Goal: Communication & Community: Answer question/provide support

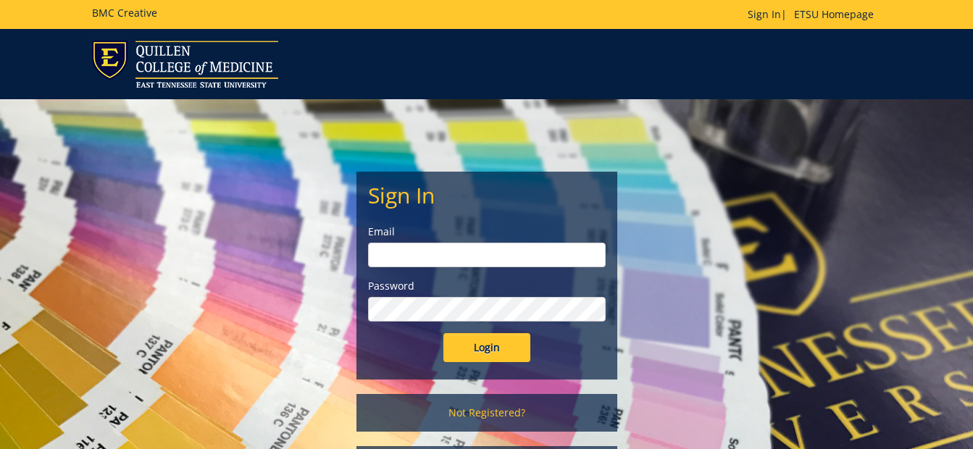
type input "[PERSON_NAME][EMAIL_ADDRESS][DOMAIN_NAME]"
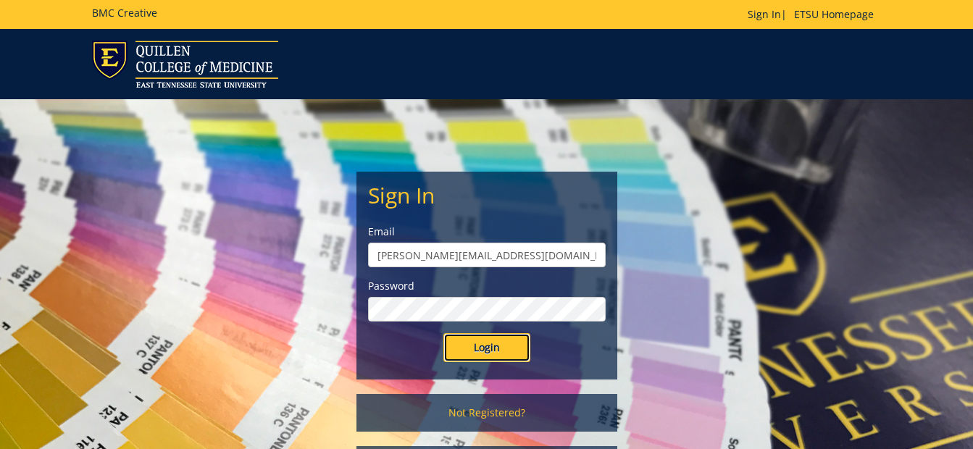
click at [510, 360] on input "Login" at bounding box center [487, 347] width 87 height 29
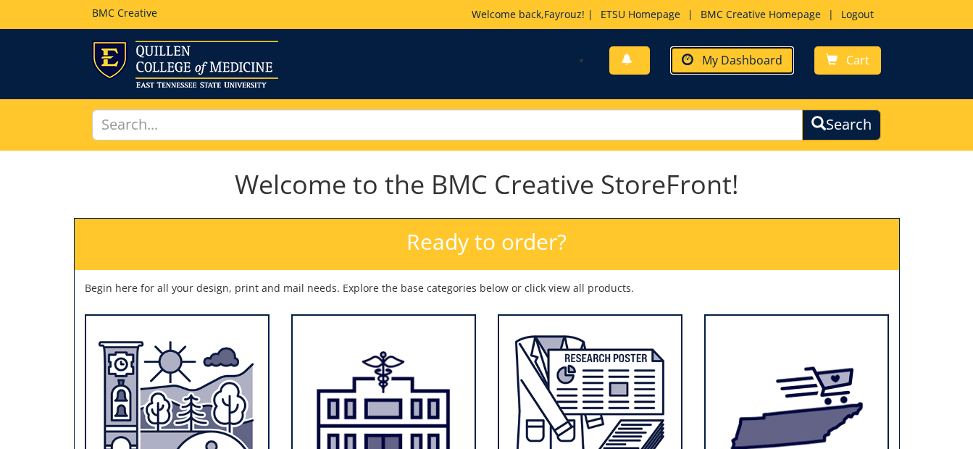
click at [714, 62] on span "My Dashboard" at bounding box center [742, 60] width 80 height 16
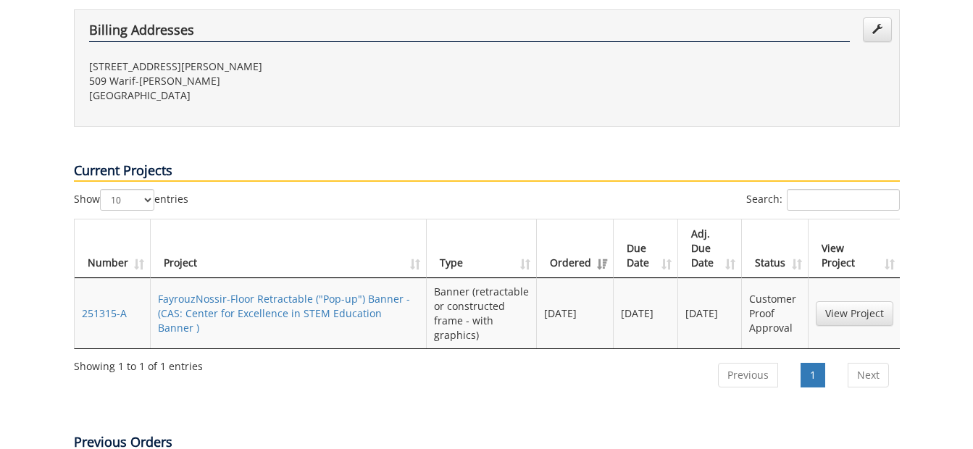
scroll to position [522, 0]
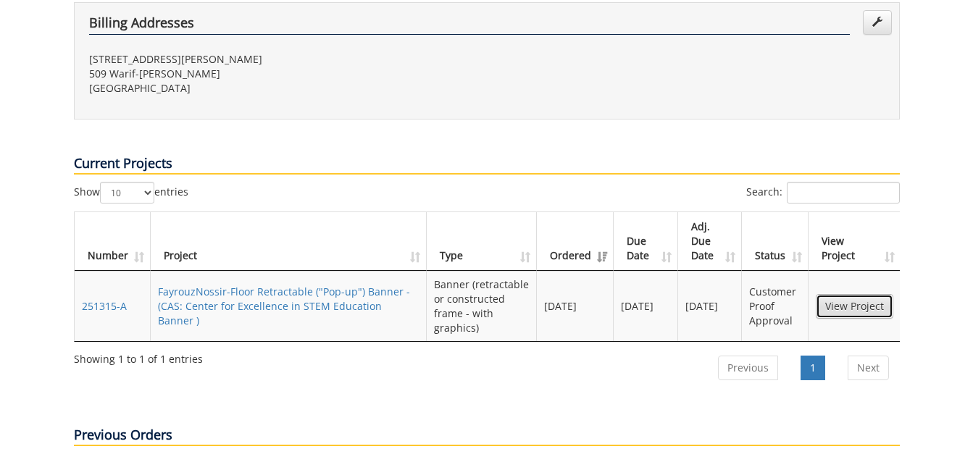
click at [871, 294] on link "View Project" at bounding box center [855, 306] width 78 height 25
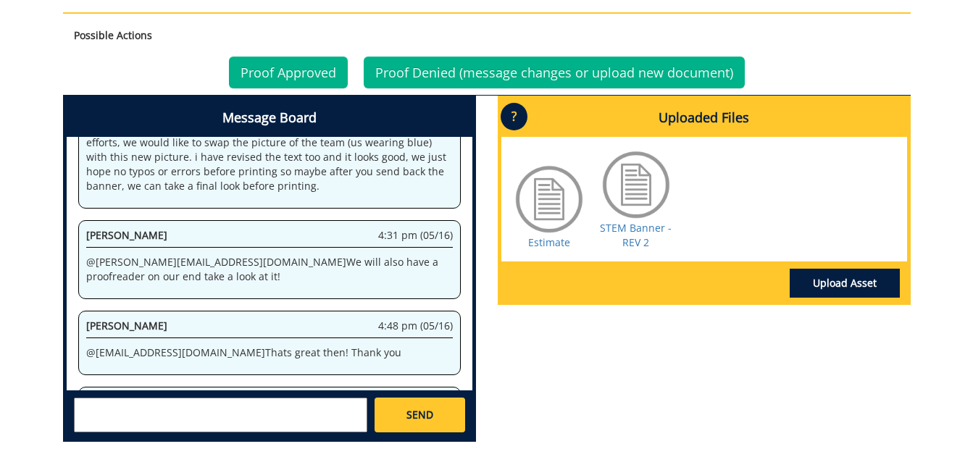
scroll to position [639, 0]
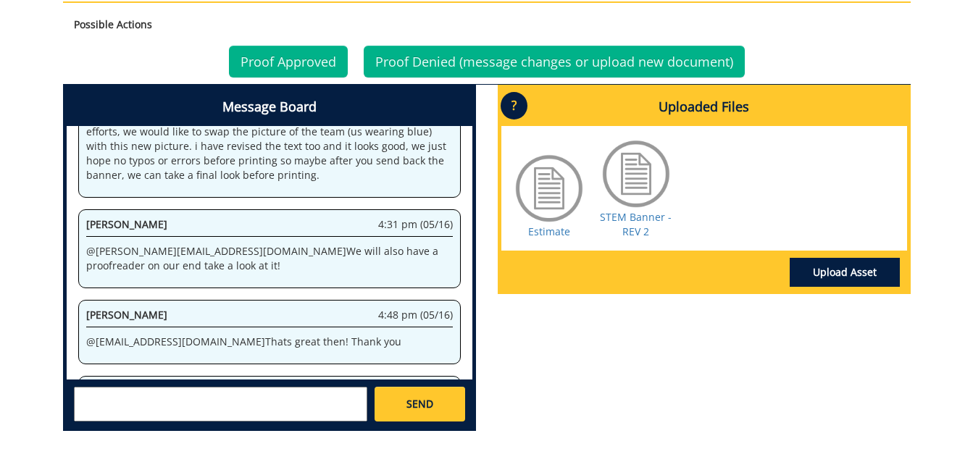
click at [307, 404] on textarea at bounding box center [221, 404] width 294 height 35
drag, startPoint x: 180, startPoint y: 244, endPoint x: 77, endPoint y: 247, distance: 103.0
click at [77, 247] on div "System 2:56 pm (02/06) Welcome to the Project Messenger. All messages will appe…" at bounding box center [270, 253] width 406 height 254
copy p "@ aresam@etsu.edu"
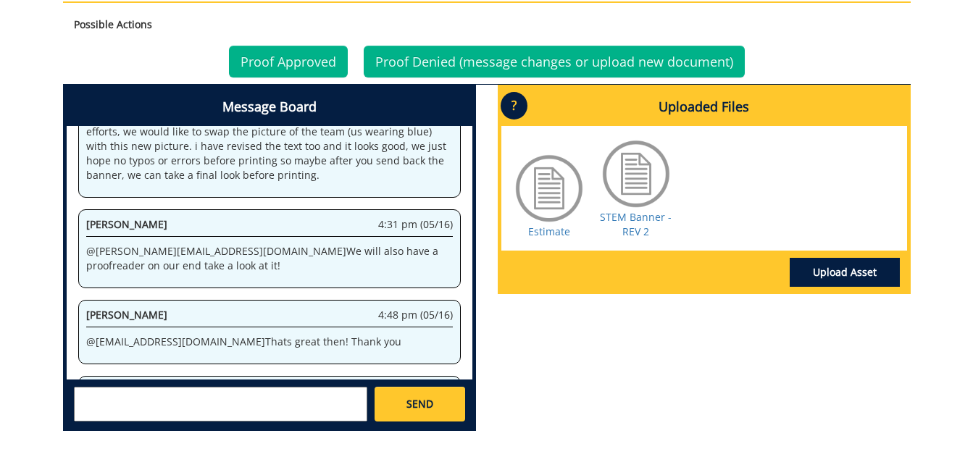
click at [154, 422] on textarea at bounding box center [221, 404] width 294 height 35
paste textarea "@aresam@etsu.edu"
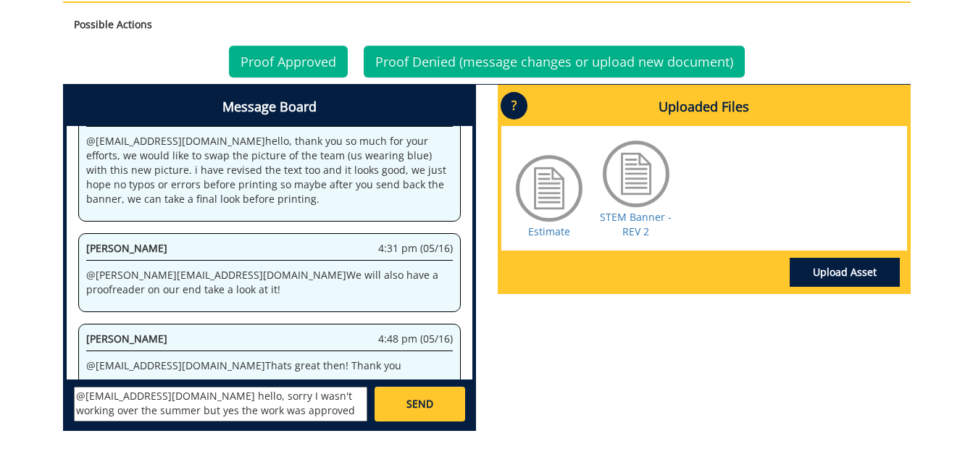
scroll to position [2208, 0]
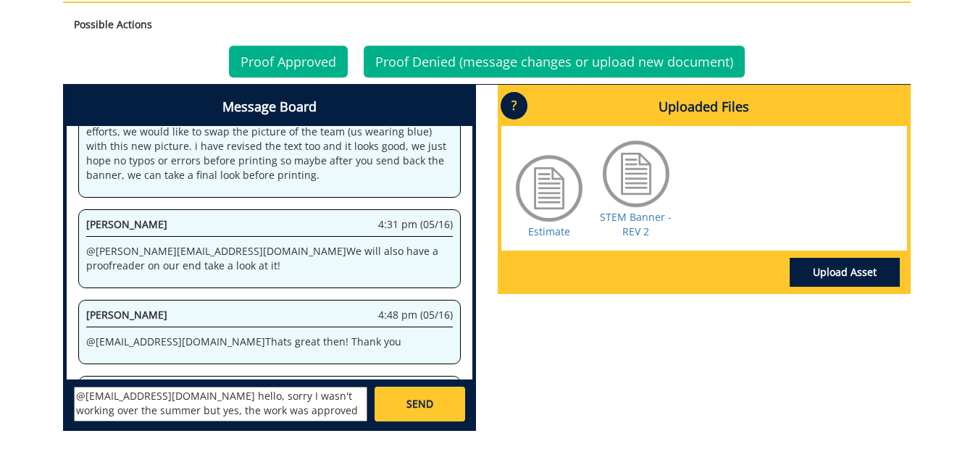
click at [272, 410] on textarea "@aresam@etsu.edu hello, sorry I wasn't working over the summer but yes, the wor…" at bounding box center [221, 404] width 294 height 35
click at [129, 416] on textarea "@aresam@etsu.edu hello, sorry I wasn't working over the summer but yes, the wor…" at bounding box center [221, 404] width 294 height 35
click at [133, 415] on textarea "@aresam@etsu.edu hello, sorry I wasn't working over the summer but yes, the wor…" at bounding box center [221, 404] width 294 height 35
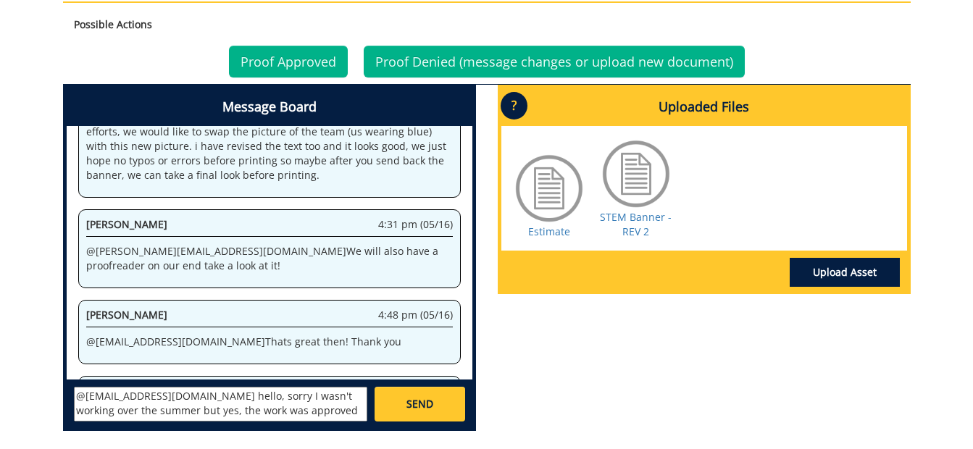
type textarea "@aresam@etsu.edu hello, sorry I wasn't working over the summer but yes, the wor…"
click at [397, 410] on link "SEND" at bounding box center [420, 404] width 90 height 35
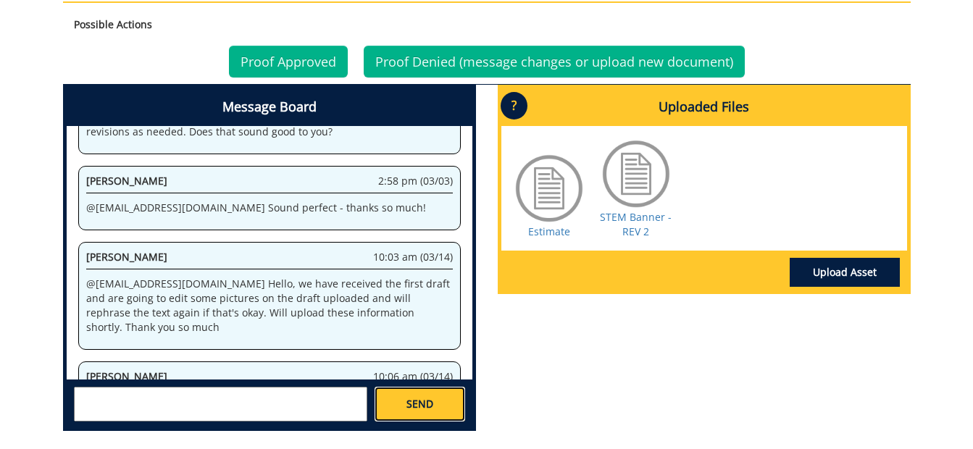
scroll to position [17846, 0]
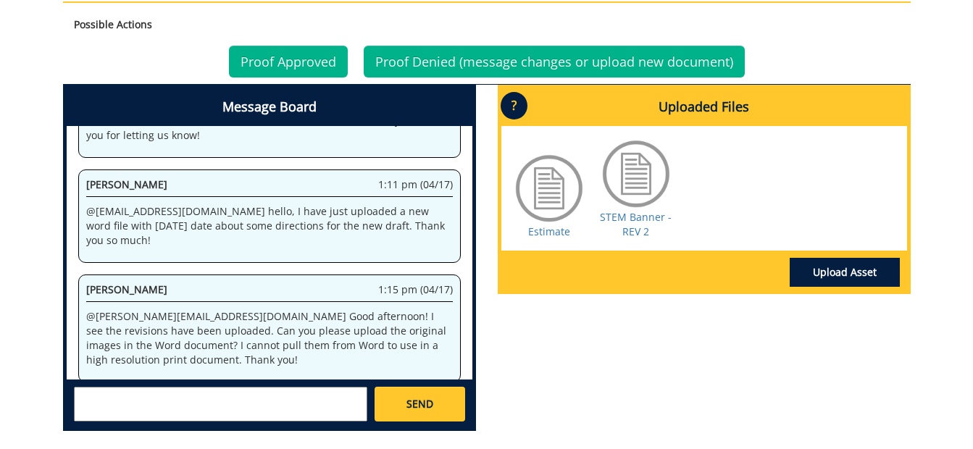
click at [139, 158] on div "System 2:56 pm (02/06) Welcome to the Project Messenger. All messages will appe…" at bounding box center [270, 253] width 406 height 254
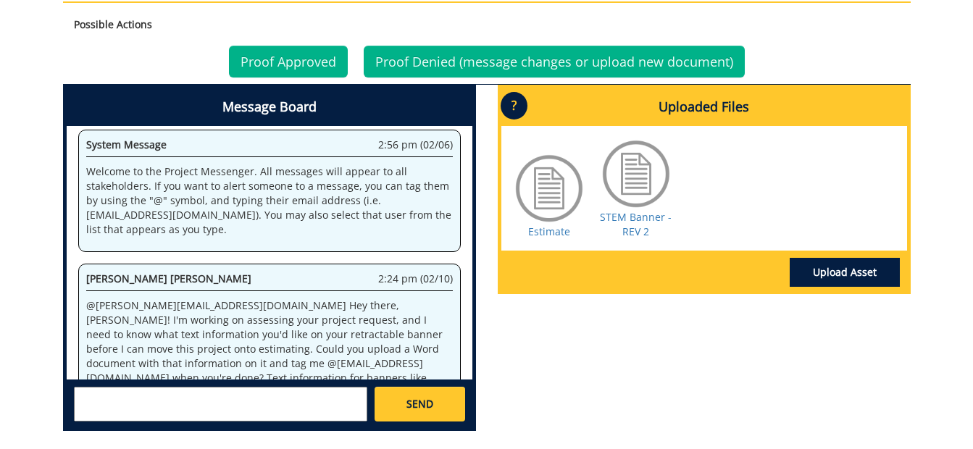
scroll to position [54023, 0]
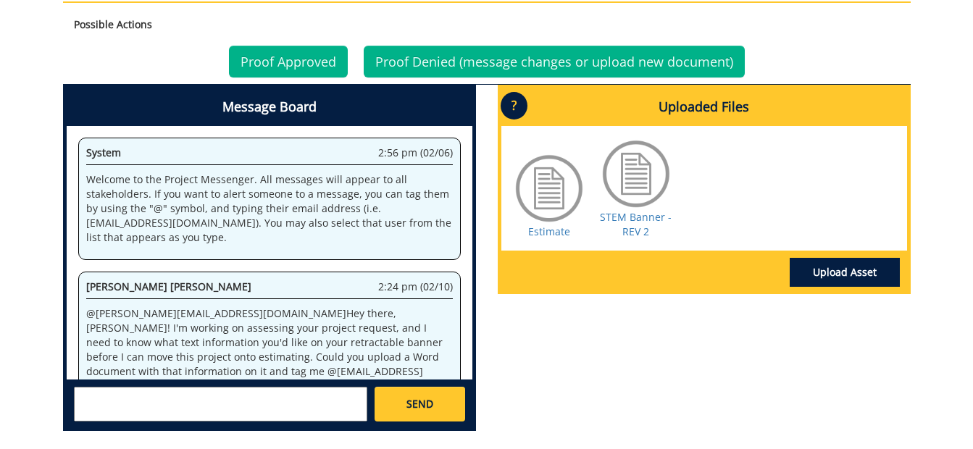
scroll to position [2342, 0]
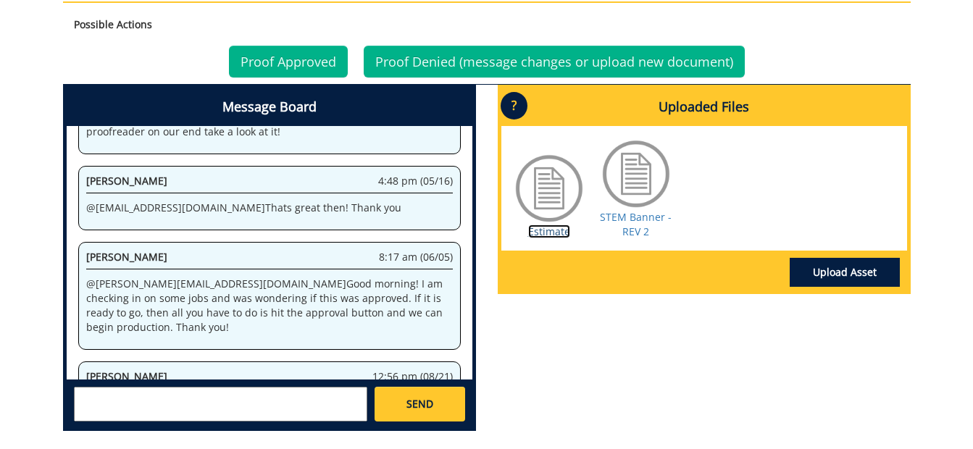
click at [555, 232] on link "Estimate" at bounding box center [549, 232] width 42 height 14
click at [637, 217] on link "STEM Banner - REV 2" at bounding box center [636, 224] width 72 height 28
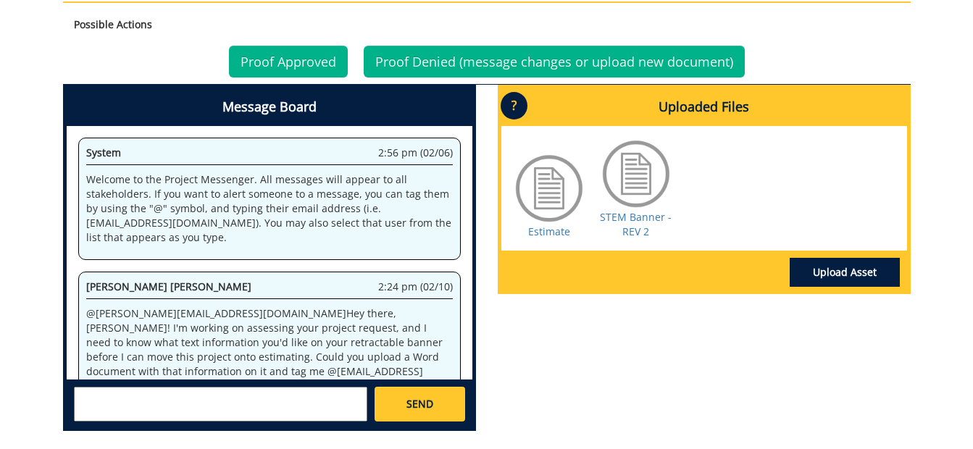
scroll to position [2342, 0]
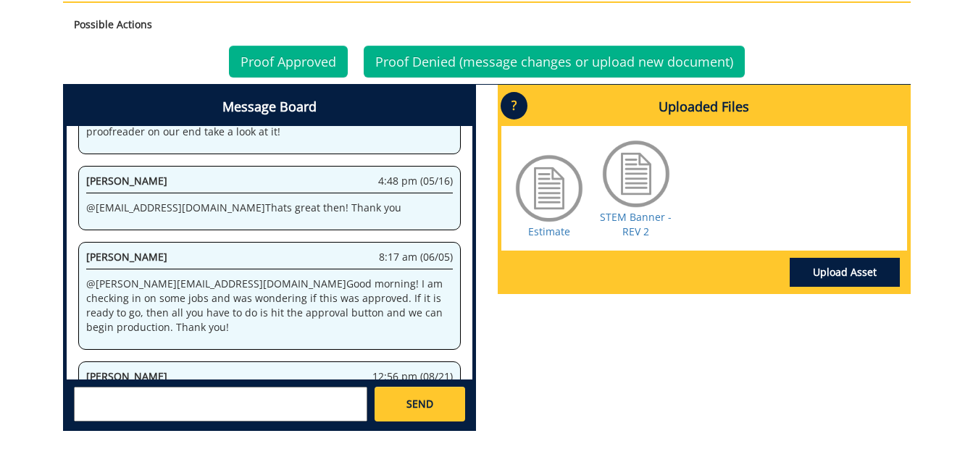
click at [705, 123] on h4 "Uploaded Files" at bounding box center [705, 107] width 406 height 38
